Goal: Task Accomplishment & Management: Manage account settings

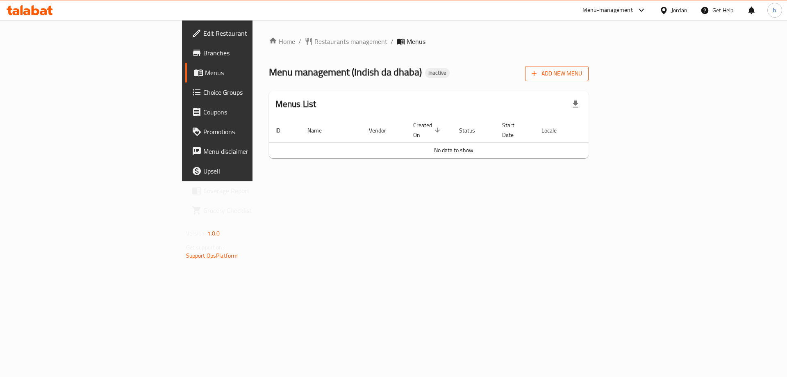
click at [588, 68] on button "Add New Menu" at bounding box center [557, 73] width 64 height 15
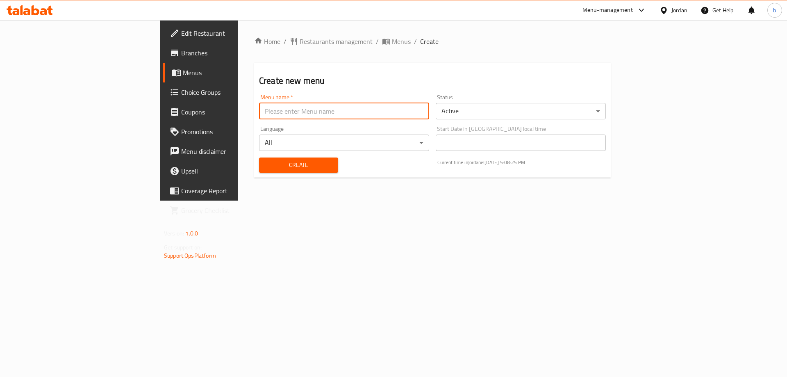
click at [259, 115] on input "text" at bounding box center [344, 111] width 170 height 16
type input "1"
type input "[DATE]"
click at [266, 160] on span "Create" at bounding box center [299, 165] width 66 height 10
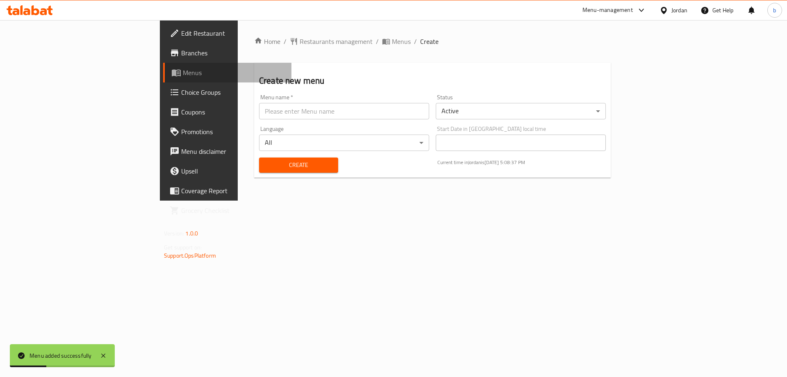
click at [183, 73] on span "Menus" at bounding box center [234, 73] width 102 height 10
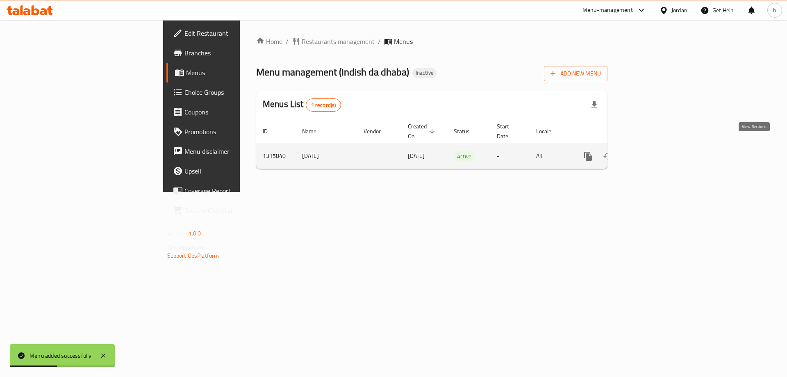
click at [657, 146] on link "enhanced table" at bounding box center [647, 156] width 20 height 20
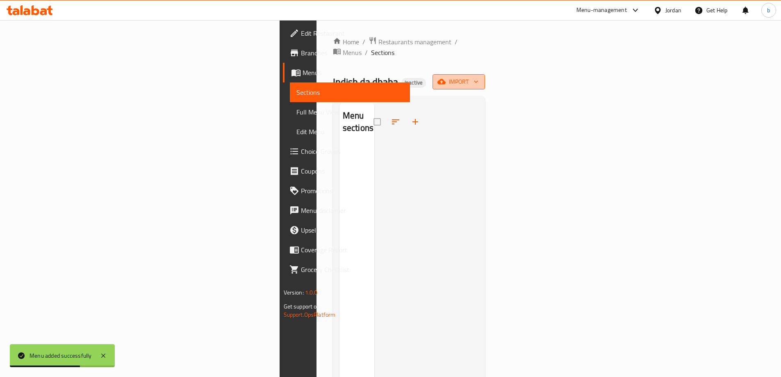
click at [445, 79] on icon "button" at bounding box center [441, 81] width 8 height 5
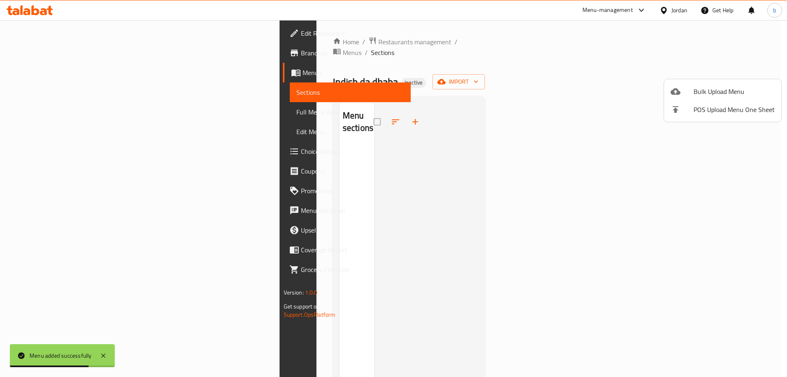
click at [699, 91] on span "Bulk Upload Menu" at bounding box center [733, 91] width 81 height 10
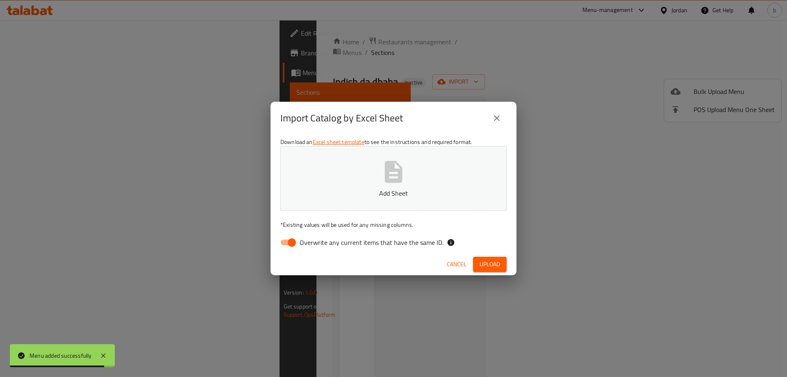
click at [284, 244] on input "Overwrite any current items that have the same ID." at bounding box center [291, 242] width 47 height 16
checkbox input "false"
click at [336, 168] on button "Add Sheet" at bounding box center [393, 178] width 226 height 65
drag, startPoint x: 482, startPoint y: 262, endPoint x: 482, endPoint y: 258, distance: 4.1
click at [482, 262] on span "Upload" at bounding box center [489, 264] width 20 height 10
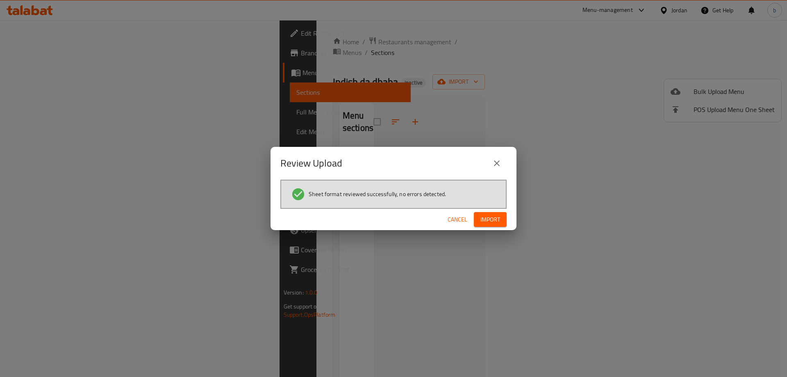
click at [489, 223] on span "Import" at bounding box center [490, 219] width 20 height 10
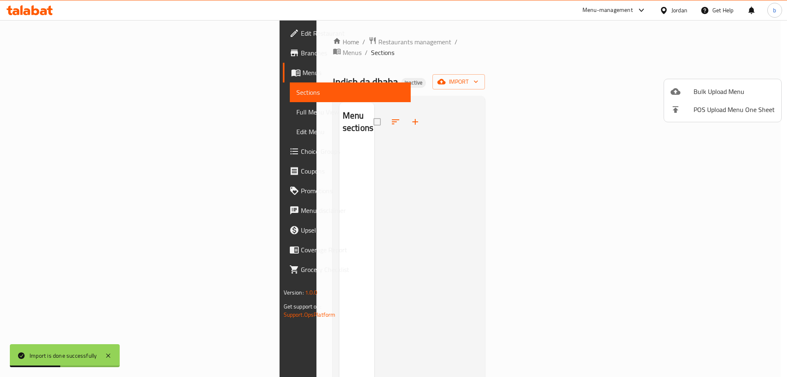
click at [364, 151] on div at bounding box center [393, 188] width 787 height 377
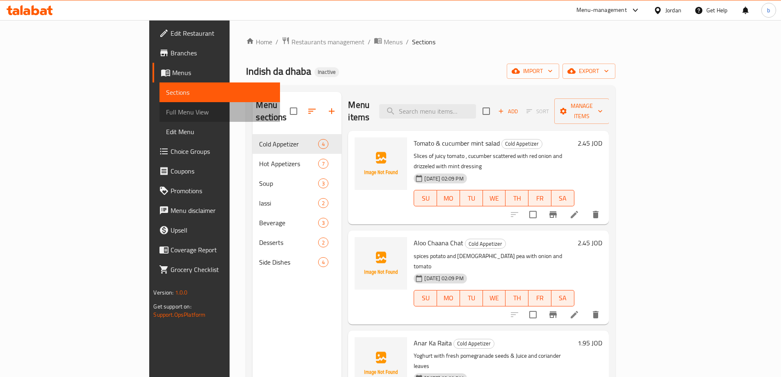
click at [166, 107] on span "Full Menu View" at bounding box center [219, 112] width 107 height 10
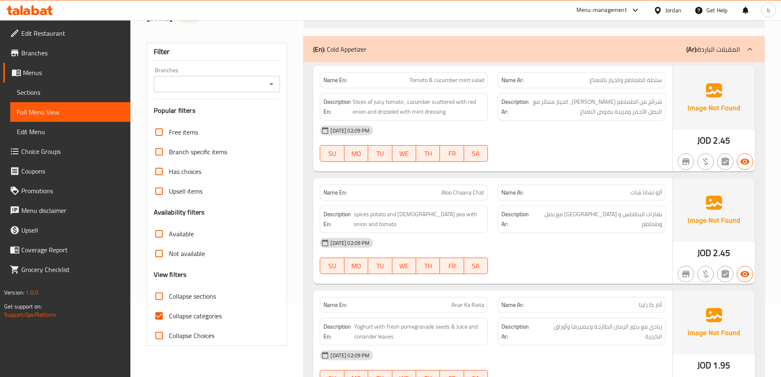
scroll to position [205, 0]
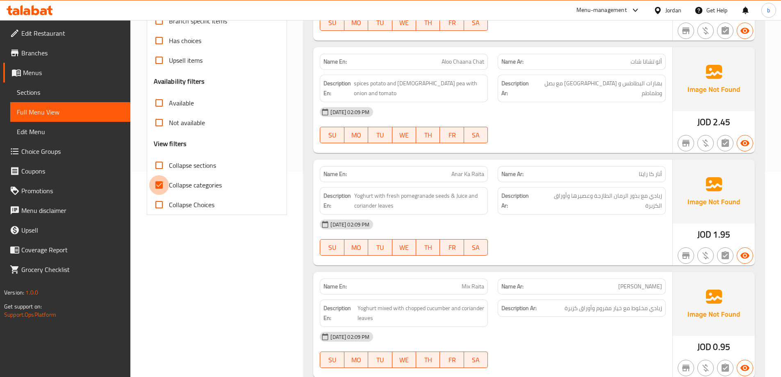
click at [159, 186] on input "Collapse categories" at bounding box center [159, 185] width 20 height 20
checkbox input "false"
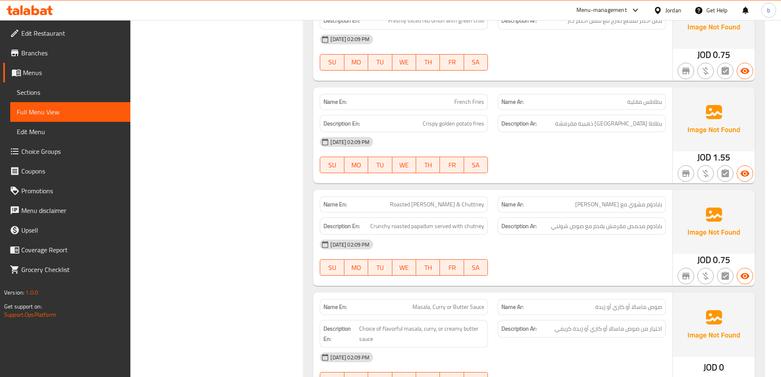
scroll to position [3080, 0]
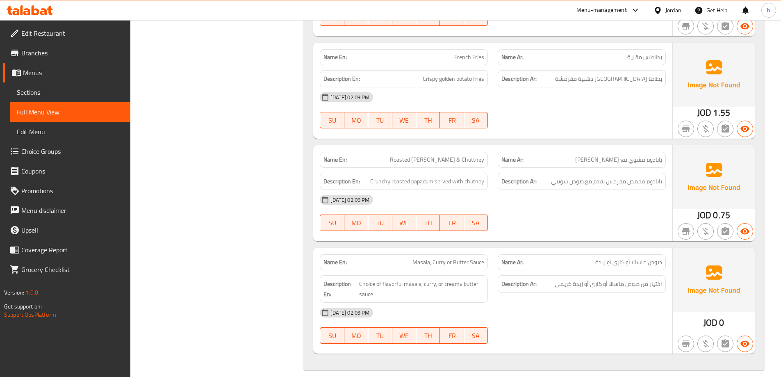
click at [52, 66] on link "Menus" at bounding box center [66, 73] width 127 height 20
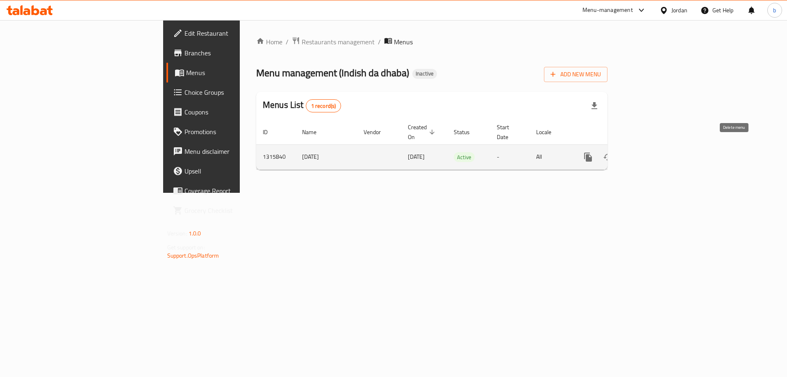
click at [632, 152] on icon "enhanced table" at bounding box center [627, 157] width 10 height 10
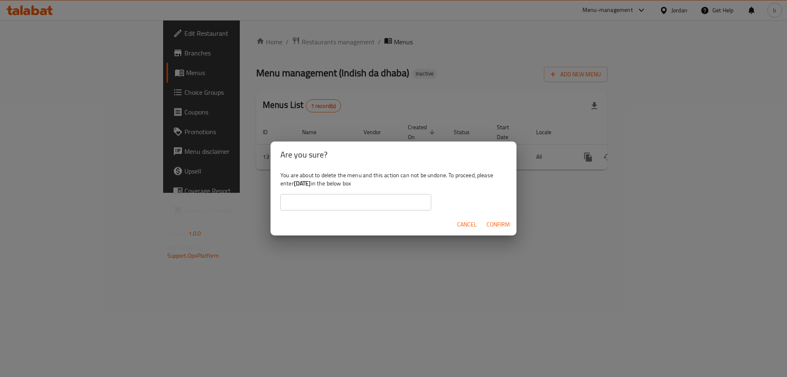
drag, startPoint x: 295, startPoint y: 185, endPoint x: 323, endPoint y: 186, distance: 27.1
click at [323, 186] on div "You are about to delete the menu and this action can not be undone. To proceed,…" at bounding box center [393, 191] width 246 height 46
copy b "[DATE]"
click at [299, 198] on input "text" at bounding box center [355, 202] width 151 height 16
paste input "[DATE]"
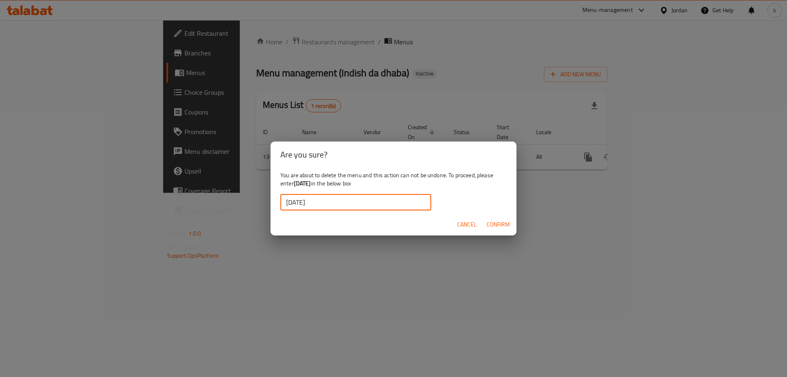
type input "[DATE]"
click at [498, 223] on span "Confirm" at bounding box center [497, 224] width 23 height 10
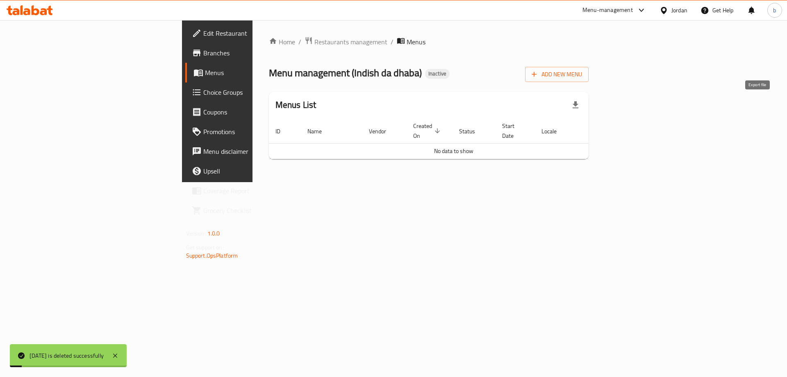
click at [580, 107] on icon "button" at bounding box center [575, 105] width 10 height 10
click at [449, 180] on div "Home / Restaurants management / Menus Menu management ( Indish da dhaba ) Inact…" at bounding box center [428, 101] width 353 height 162
click at [589, 82] on div "Home / Restaurants management / Menus Menu management ( Indish da dhaba ) Inact…" at bounding box center [429, 100] width 320 height 129
click at [582, 79] on span "Add New Menu" at bounding box center [557, 74] width 50 height 10
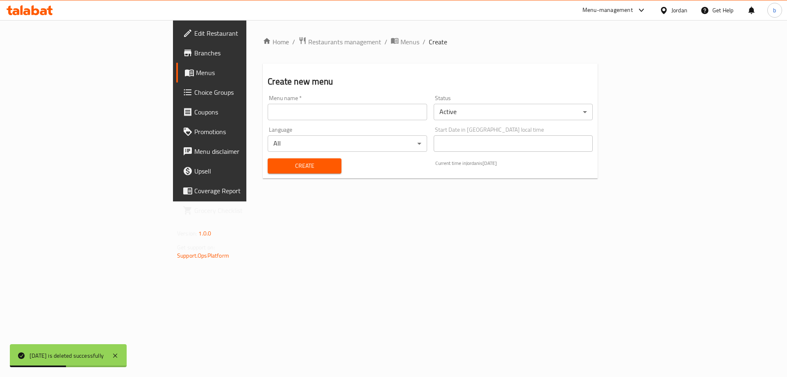
click at [268, 115] on input "text" at bounding box center [347, 112] width 159 height 16
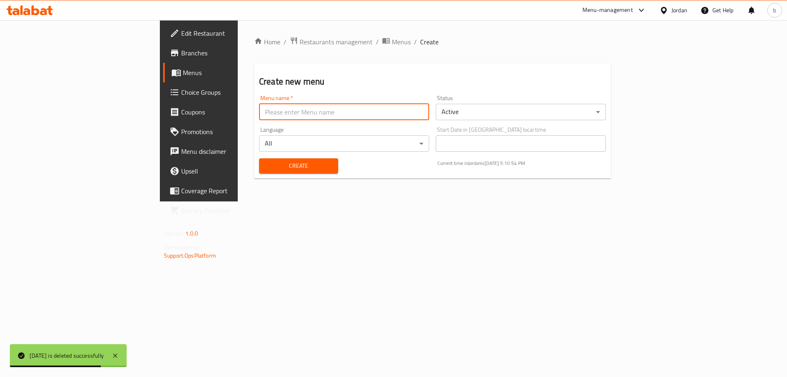
click at [259, 109] on input "text" at bounding box center [344, 112] width 170 height 16
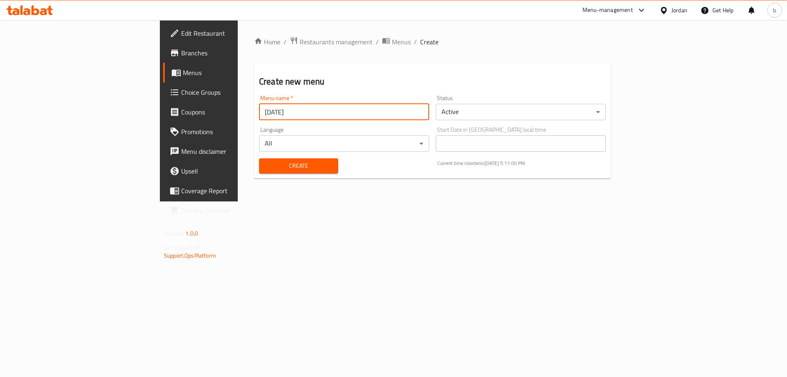
type input "[DATE]"
click at [259, 172] on button "Create" at bounding box center [298, 165] width 79 height 15
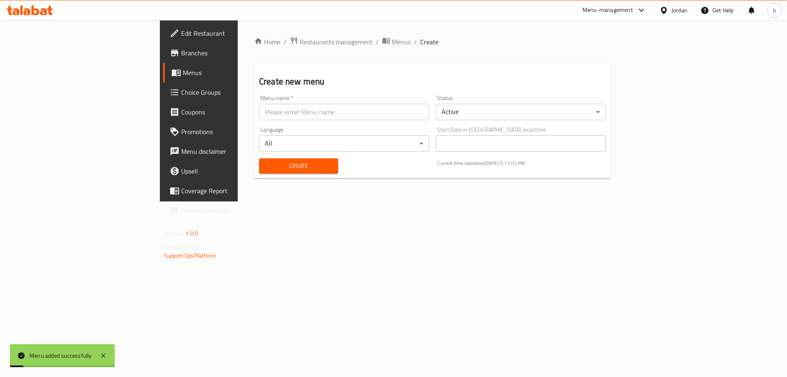
click at [183, 77] on span "Menus" at bounding box center [234, 73] width 102 height 10
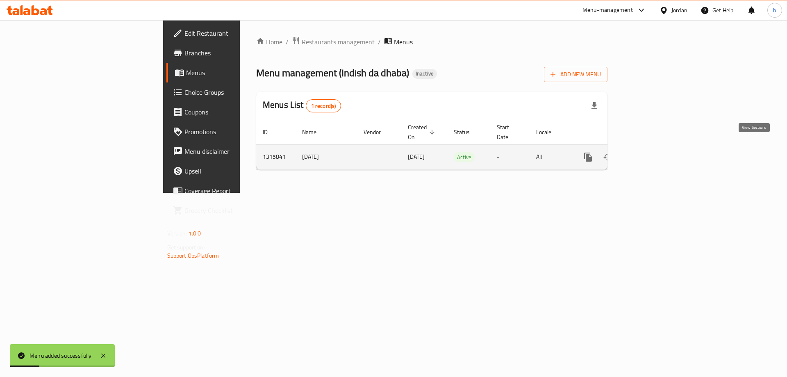
click at [657, 147] on link "enhanced table" at bounding box center [647, 157] width 20 height 20
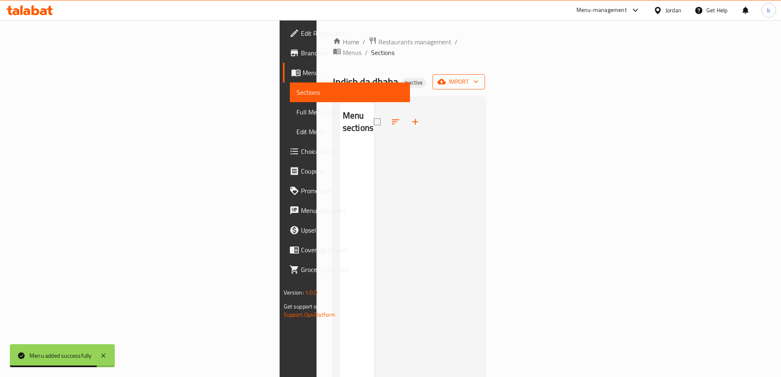
click at [478, 77] on span "import" at bounding box center [458, 82] width 39 height 10
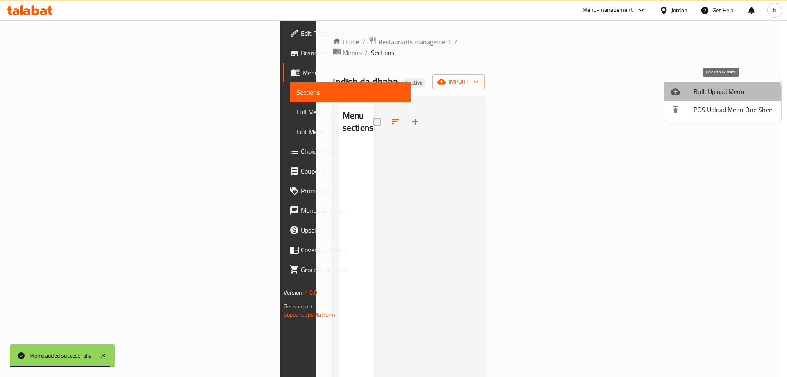
click at [694, 94] on span "Bulk Upload Menu" at bounding box center [733, 91] width 81 height 10
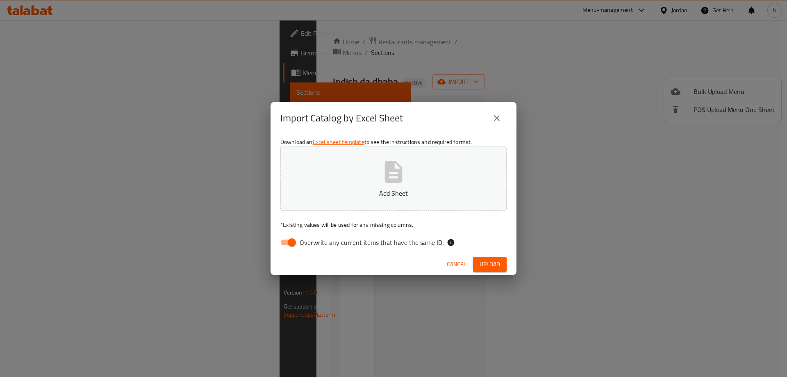
click at [289, 238] on input "Overwrite any current items that have the same ID." at bounding box center [291, 242] width 47 height 16
checkbox input "false"
click at [303, 166] on button "Add Sheet" at bounding box center [393, 178] width 226 height 65
click at [488, 262] on span "Upload" at bounding box center [489, 264] width 20 height 10
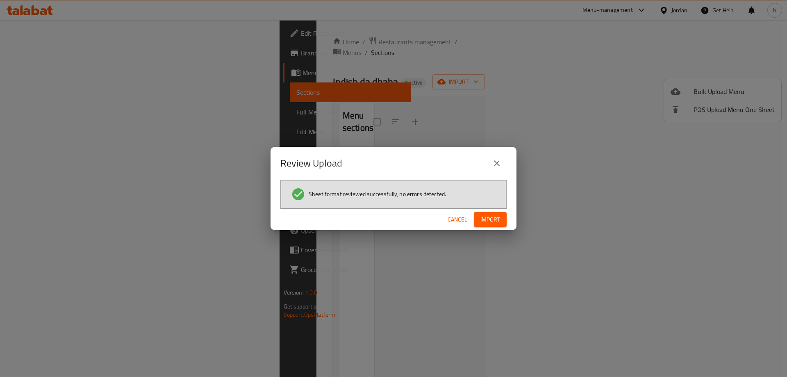
click at [494, 216] on span "Import" at bounding box center [490, 219] width 20 height 10
click at [495, 218] on icon "button" at bounding box center [493, 219] width 10 height 10
click at [495, 218] on icon "button" at bounding box center [493, 219] width 11 height 11
click at [495, 218] on span "Import" at bounding box center [490, 219] width 20 height 10
click at [493, 218] on span "Import" at bounding box center [490, 219] width 20 height 10
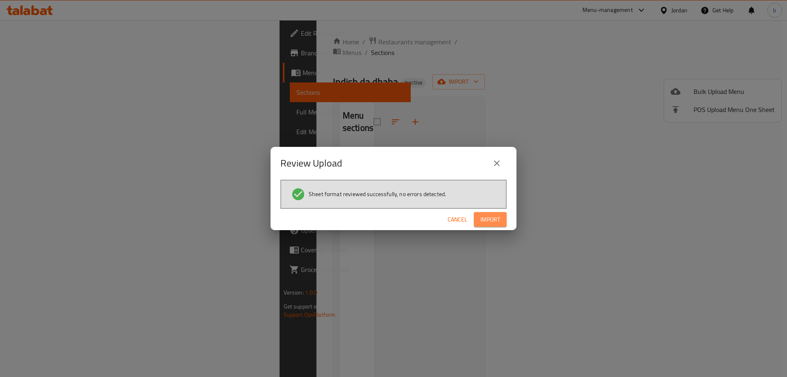
click at [488, 217] on span "Import" at bounding box center [490, 219] width 20 height 10
click at [488, 217] on div at bounding box center [393, 188] width 787 height 377
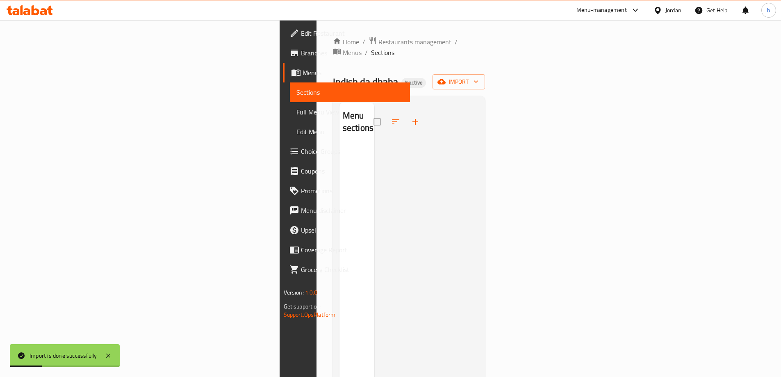
click at [296, 108] on span "Full Menu View" at bounding box center [349, 112] width 107 height 10
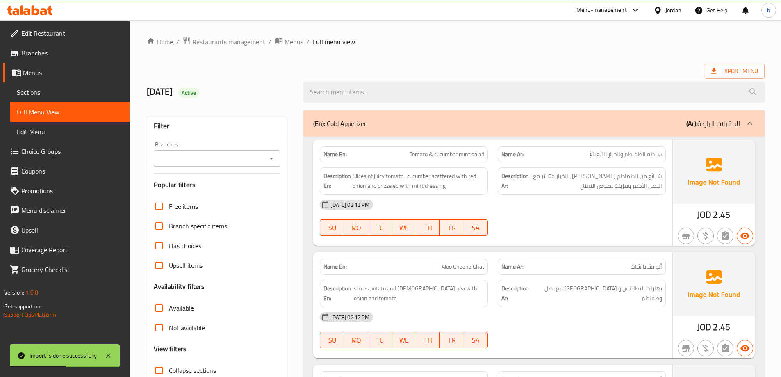
scroll to position [246, 0]
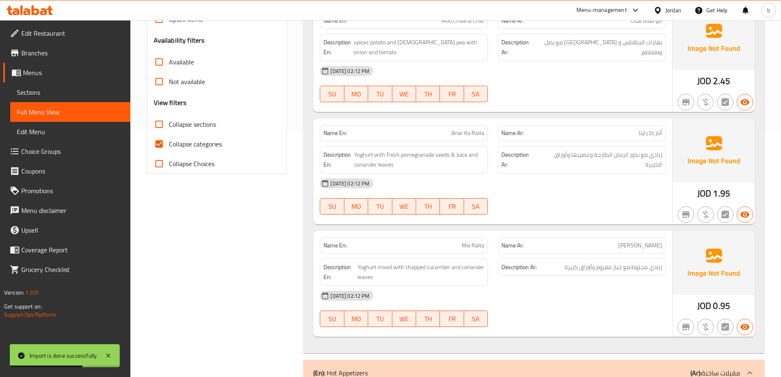
click at [161, 139] on input "Collapse categories" at bounding box center [159, 144] width 20 height 20
checkbox input "false"
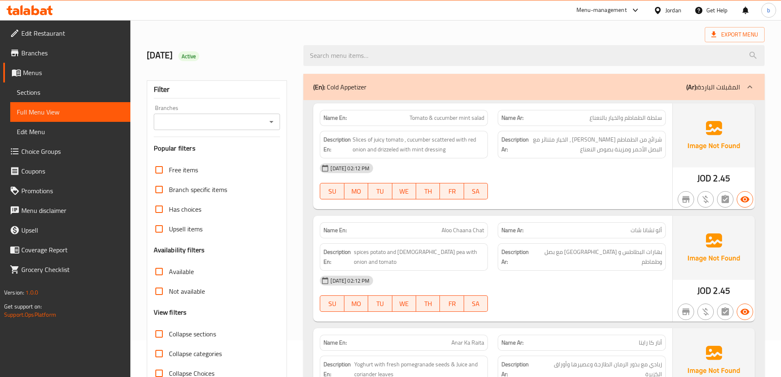
scroll to position [0, 0]
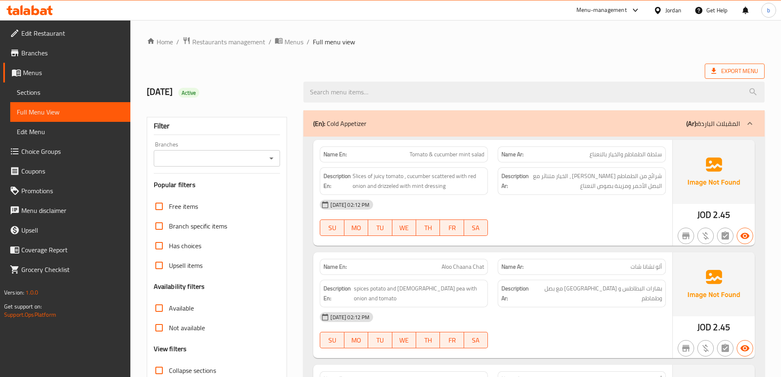
click at [736, 68] on span "Export Menu" at bounding box center [734, 71] width 47 height 10
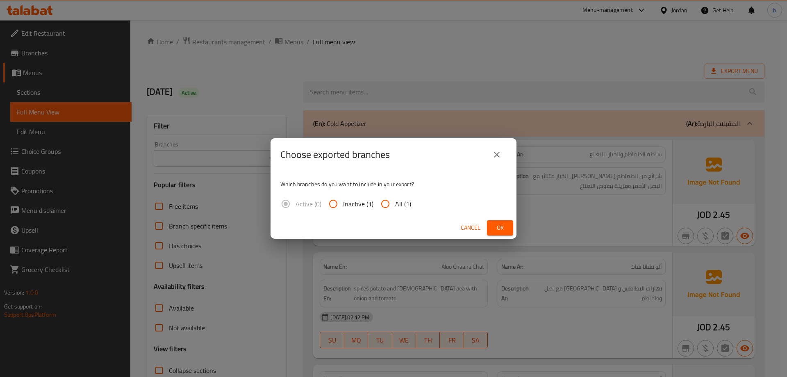
click at [402, 204] on span "All (1)" at bounding box center [403, 204] width 16 height 10
click at [395, 204] on input "All (1)" at bounding box center [385, 204] width 20 height 20
radio input "true"
click at [495, 232] on span "Ok" at bounding box center [499, 228] width 13 height 10
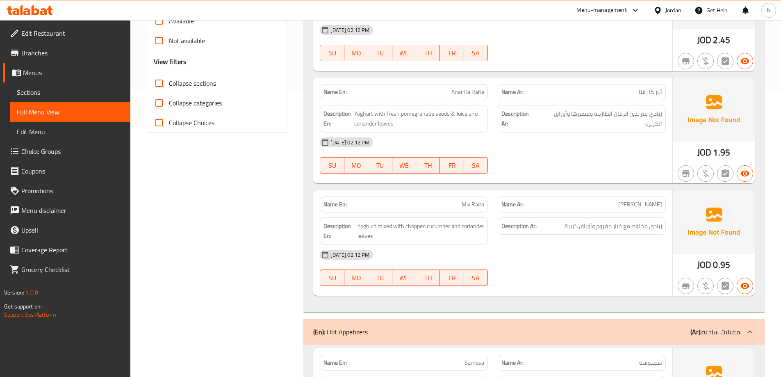
scroll to position [533, 0]
